Goal: Communication & Community: Share content

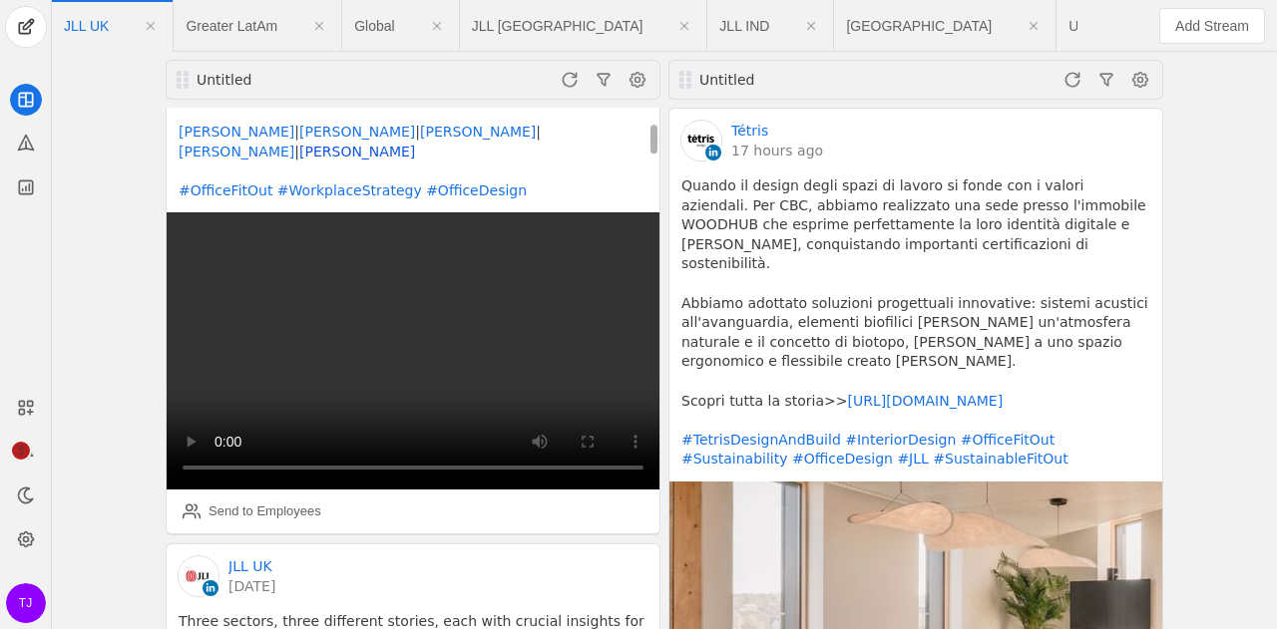
scroll to position [299, 0]
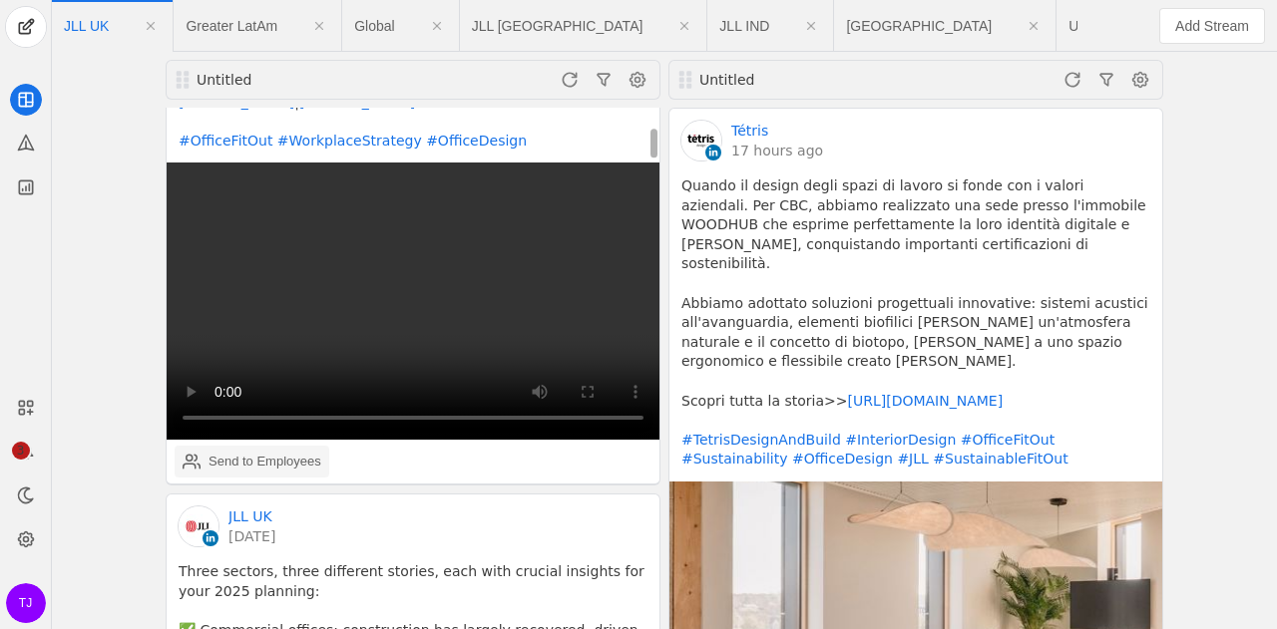
click at [237, 452] on div "Send to Employees" at bounding box center [264, 462] width 113 height 20
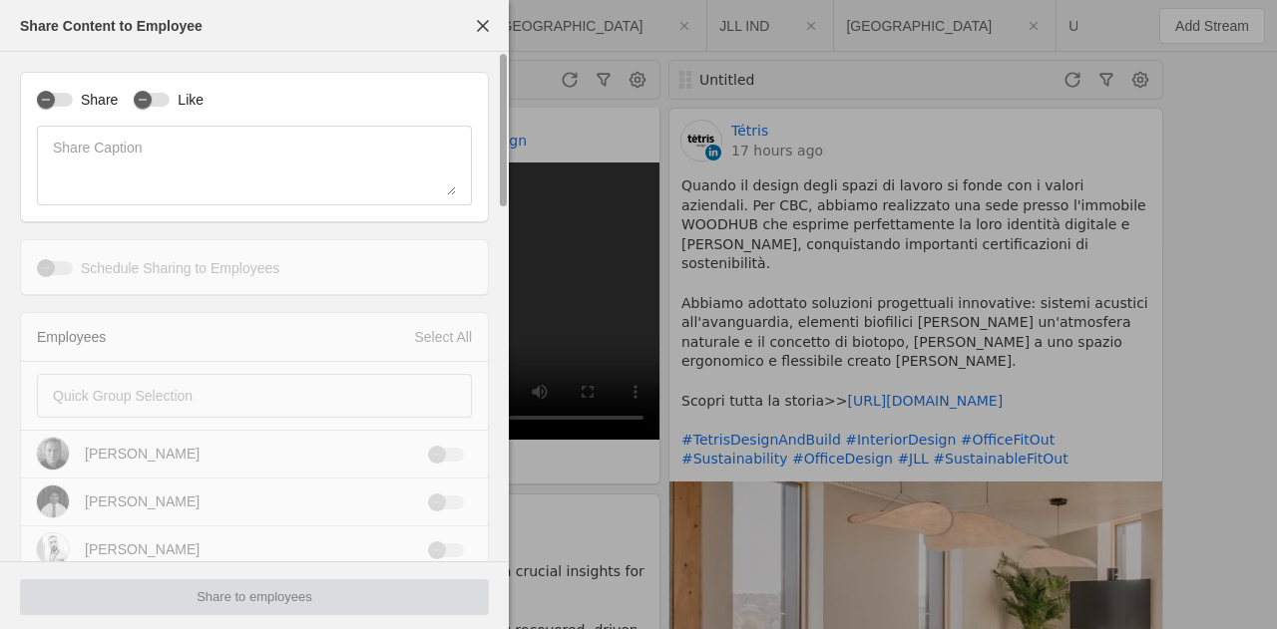
type input "New Zealand Standard Time NZST"
click at [52, 99] on div "button" at bounding box center [46, 100] width 18 height 18
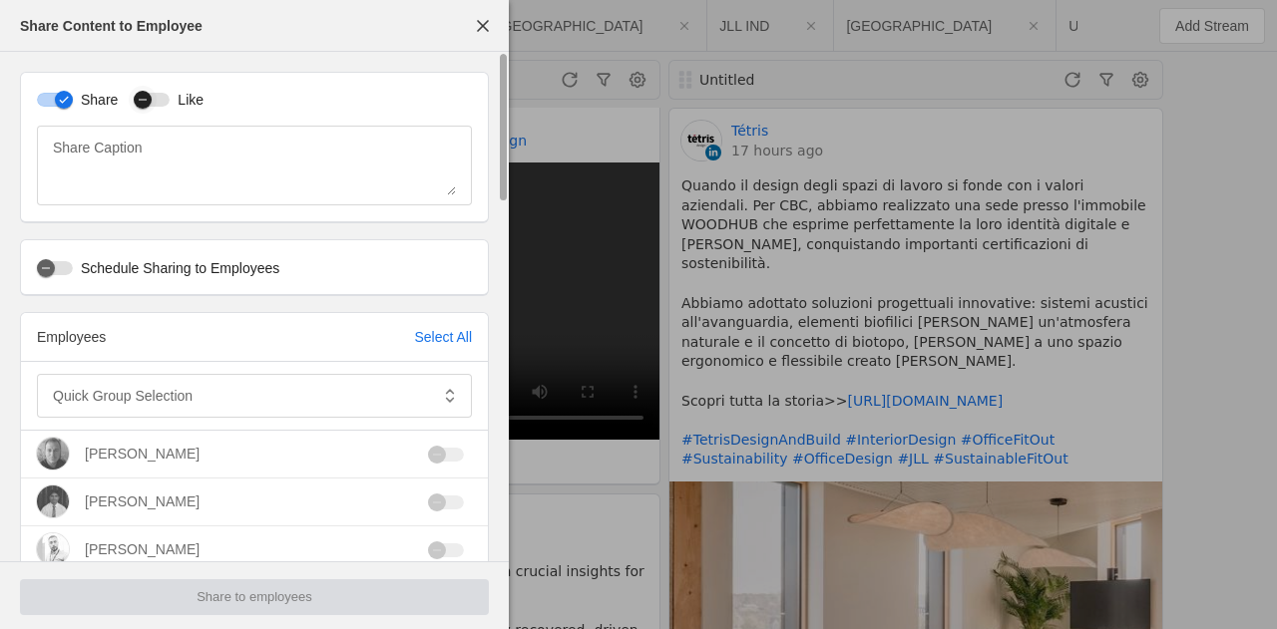
click at [156, 96] on div "button" at bounding box center [152, 100] width 36 height 14
click at [389, 416] on div at bounding box center [240, 396] width 375 height 44
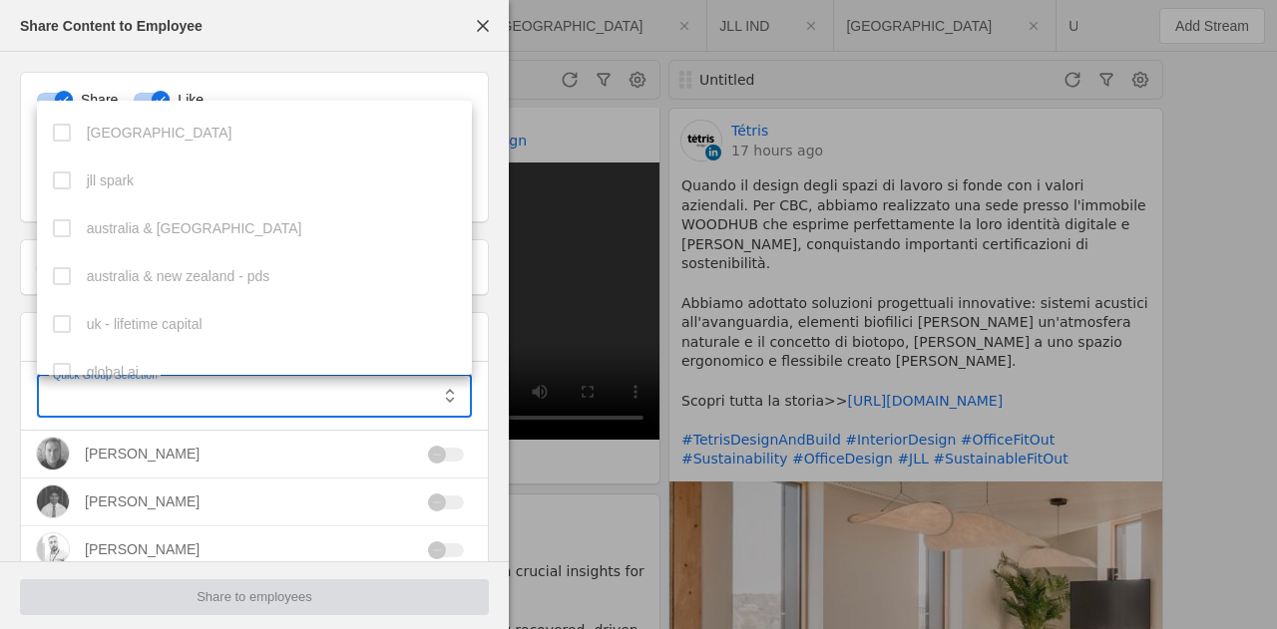
scroll to position [356, 0]
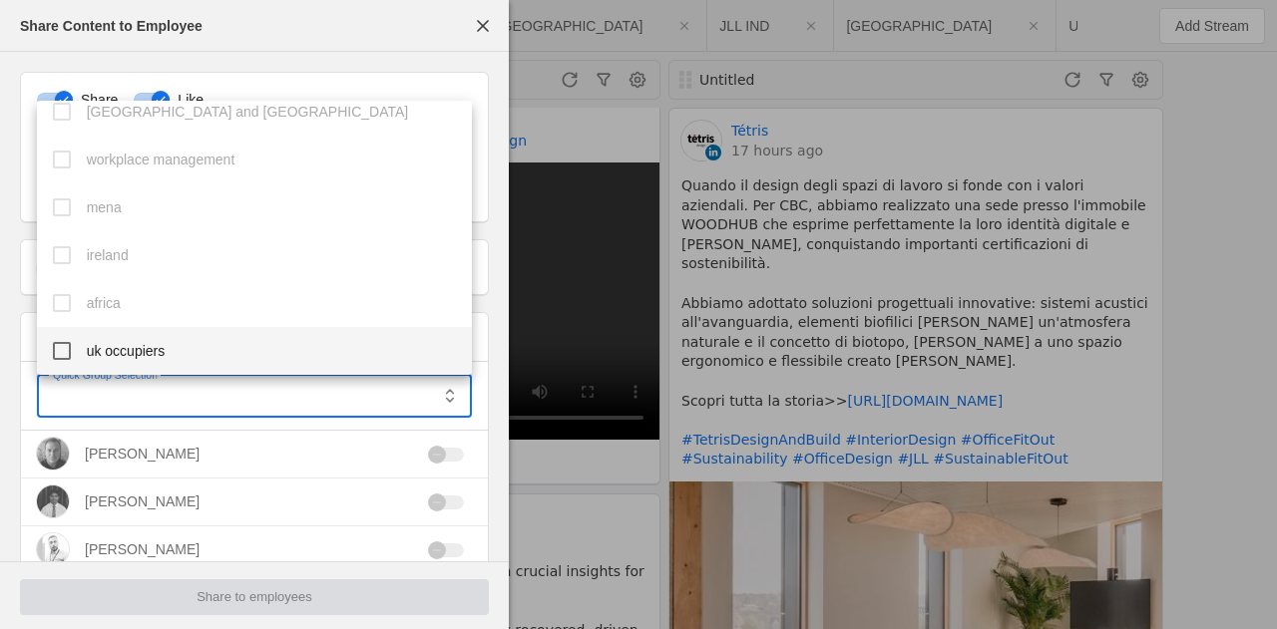
click at [70, 356] on mat-pseudo-checkbox at bounding box center [62, 351] width 18 height 18
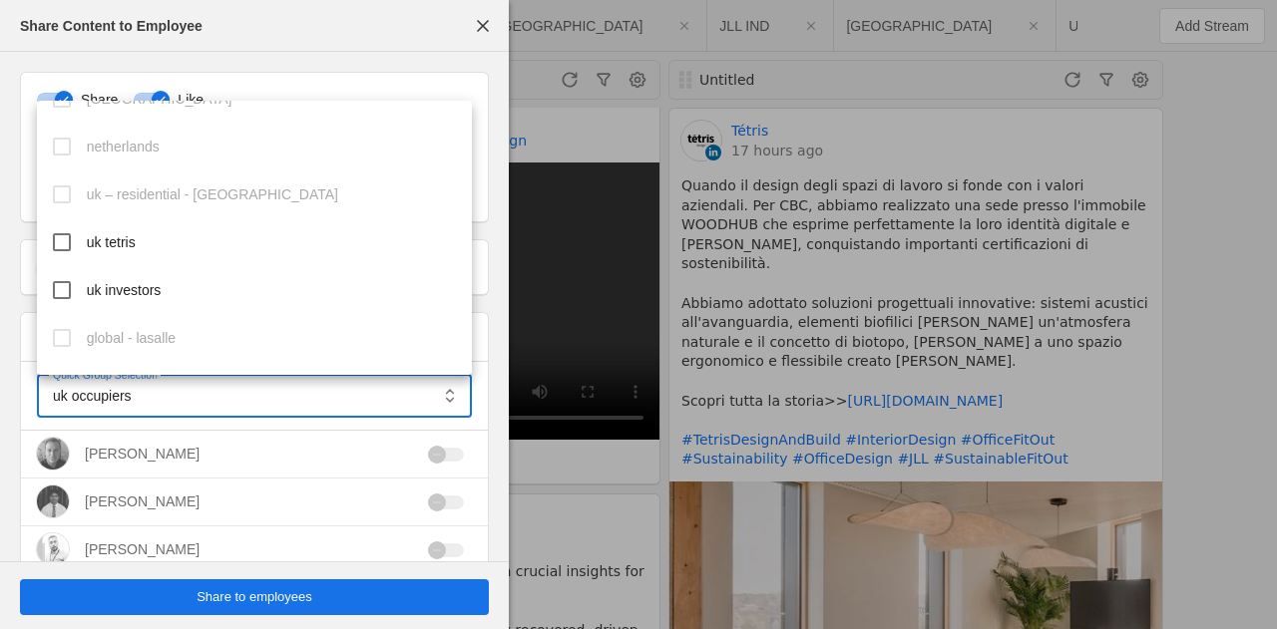
scroll to position [855, 0]
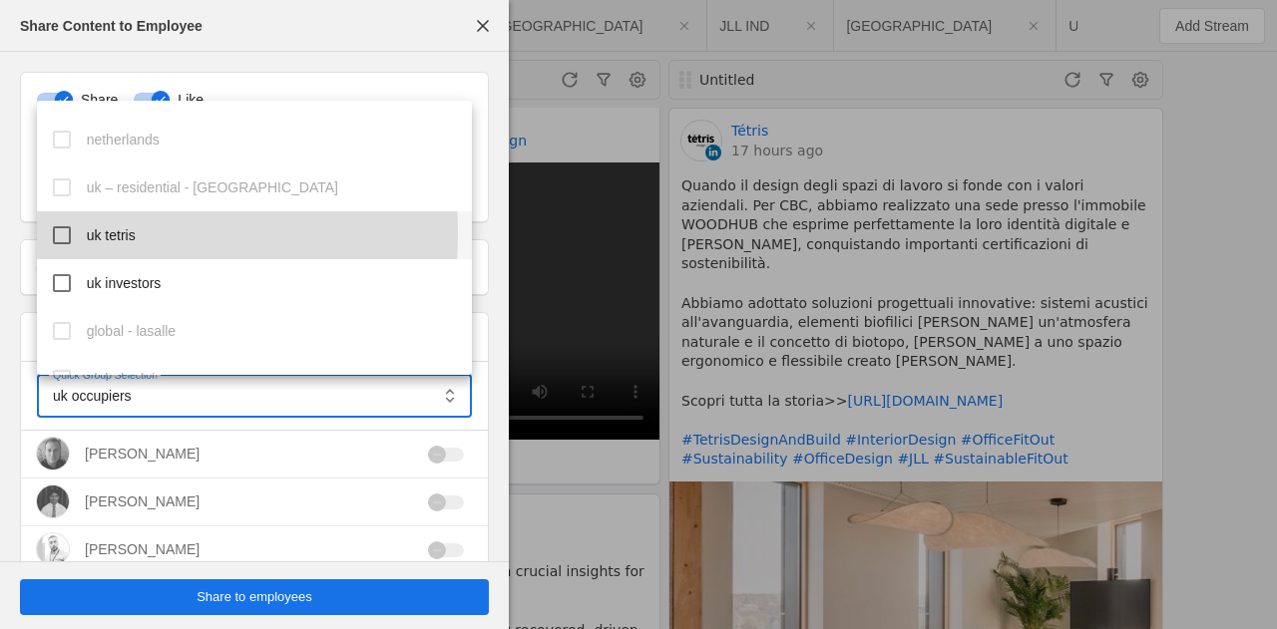
click at [71, 233] on mat-option "uk tetris" at bounding box center [255, 235] width 436 height 48
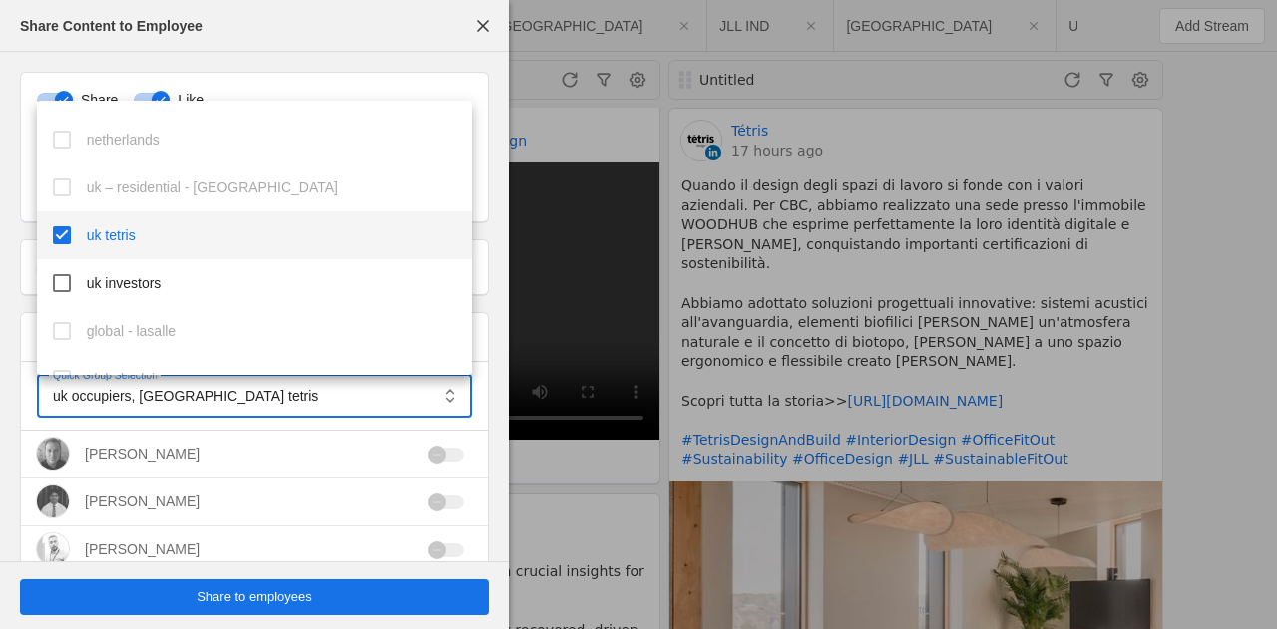
click at [421, 428] on div at bounding box center [638, 314] width 1277 height 629
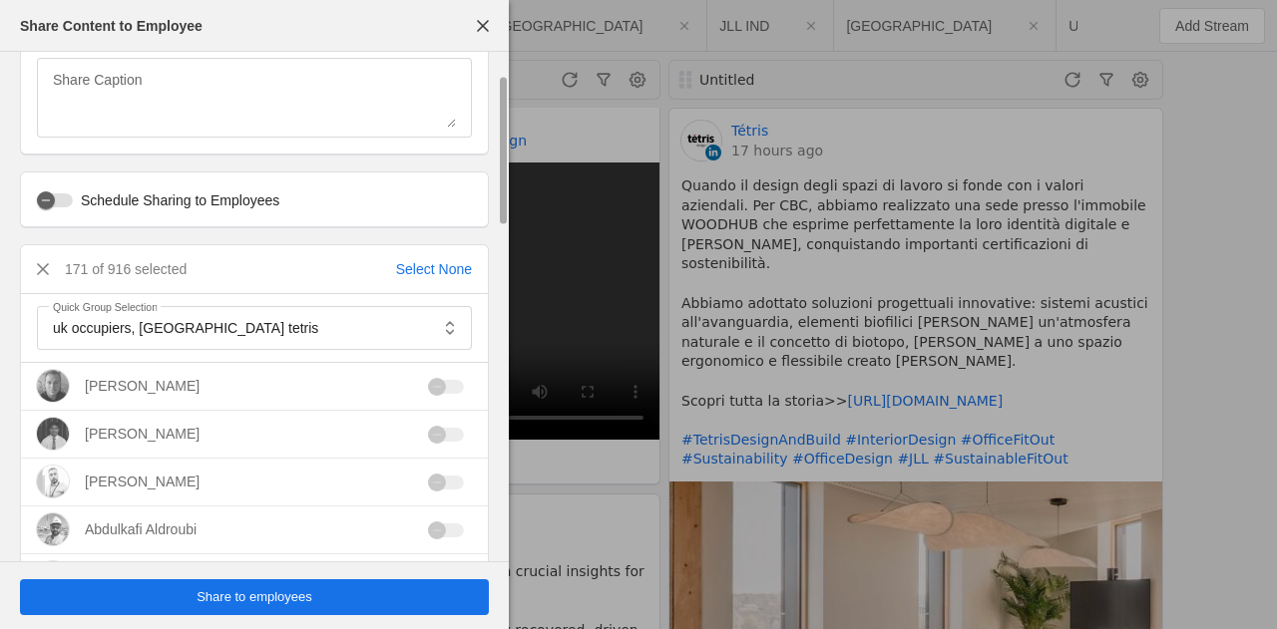
scroll to position [100, 0]
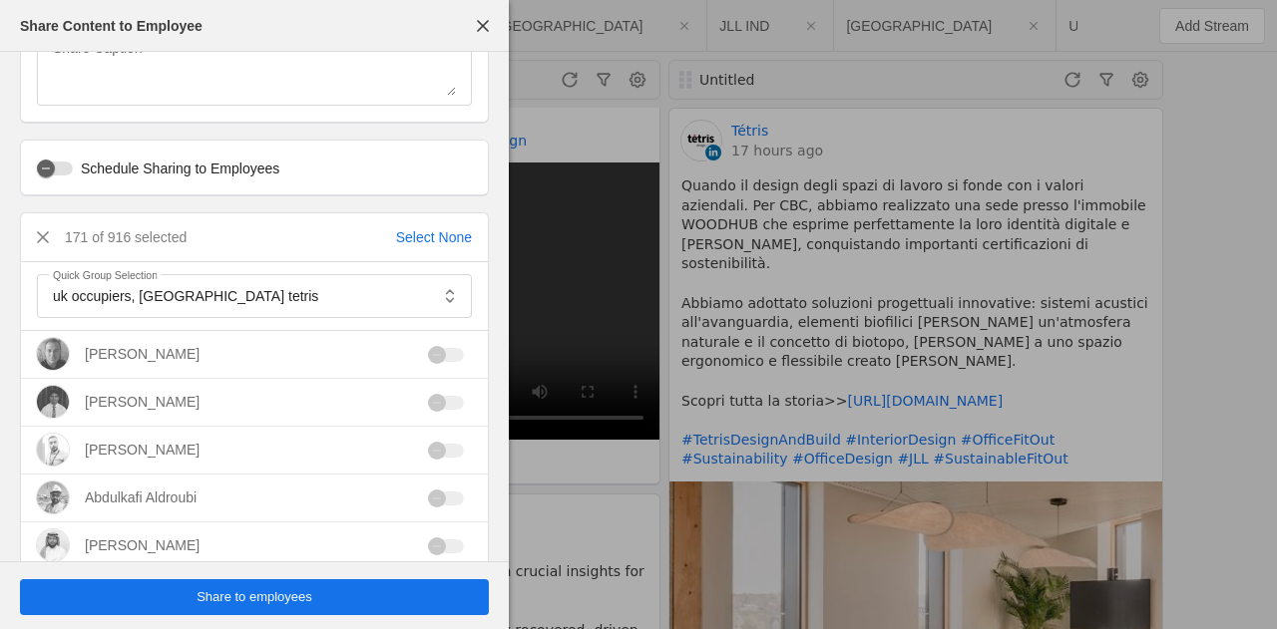
click at [286, 600] on span "Share to employees" at bounding box center [255, 598] width 116 height 20
